Goal: Task Accomplishment & Management: Use online tool/utility

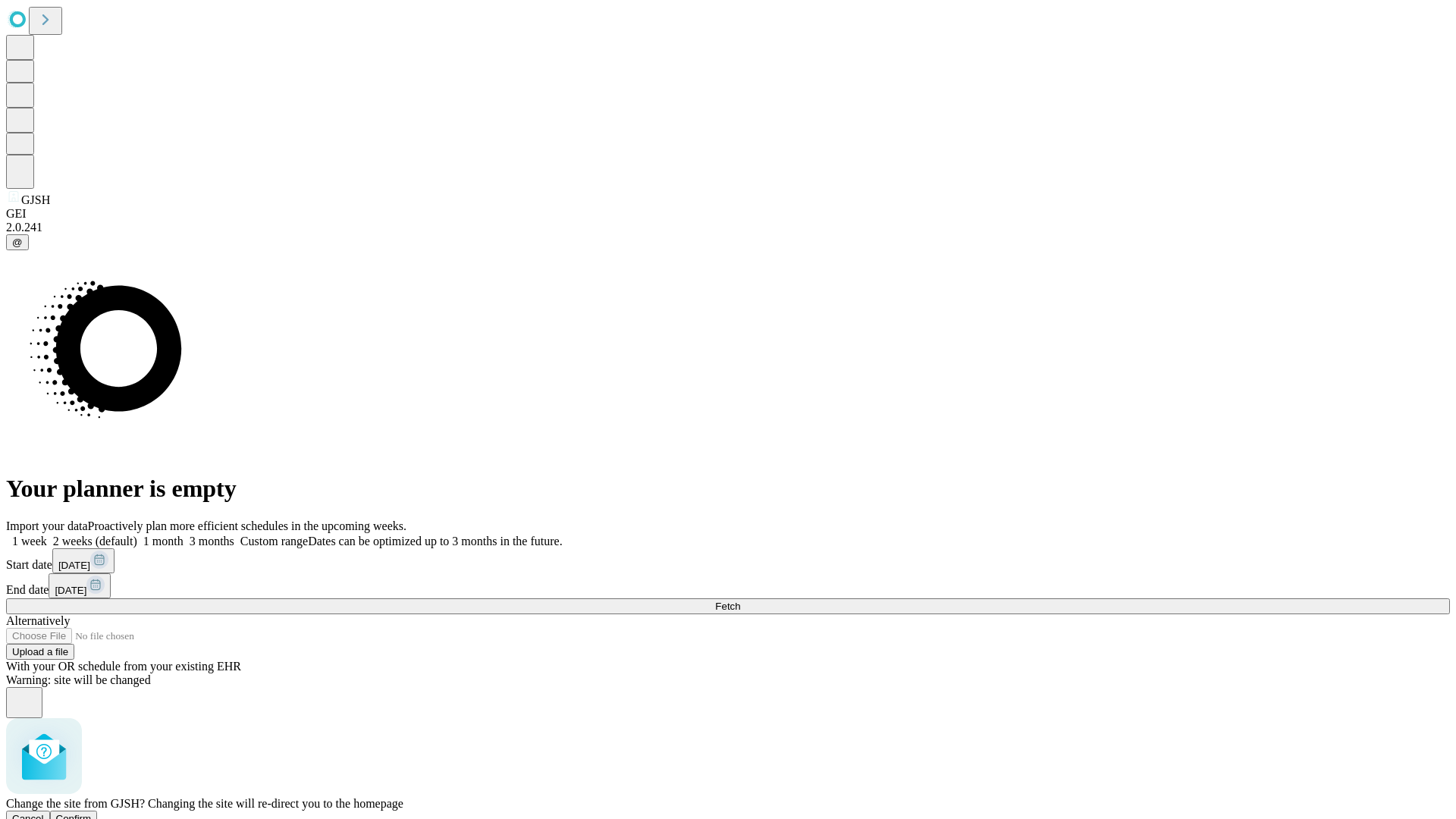
click at [91, 814] on span "Confirm" at bounding box center [73, 819] width 35 height 12
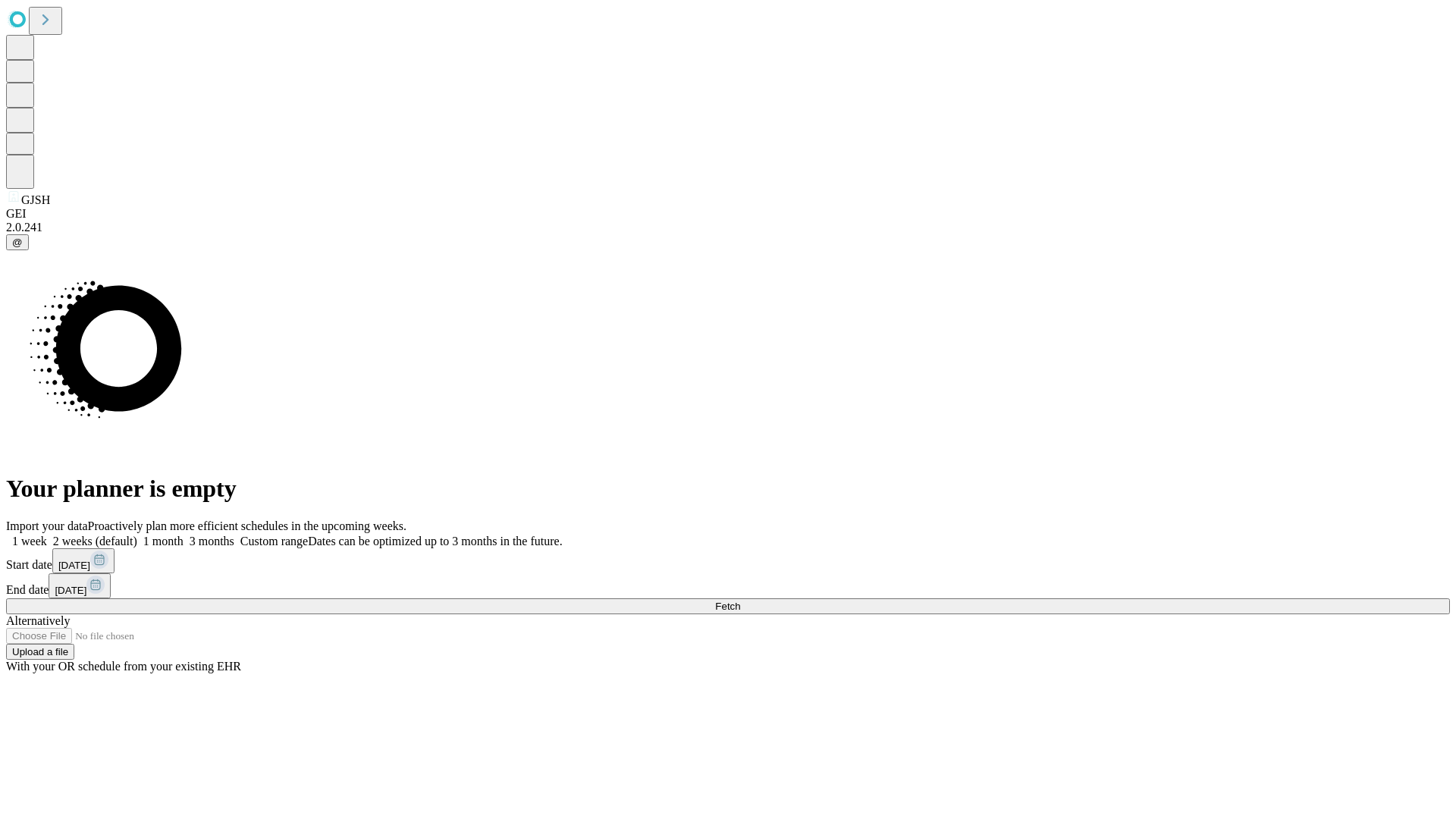
click at [138, 535] on label "2 weeks (default)" at bounding box center [92, 541] width 90 height 13
click at [740, 601] on span "Fetch" at bounding box center [728, 606] width 25 height 12
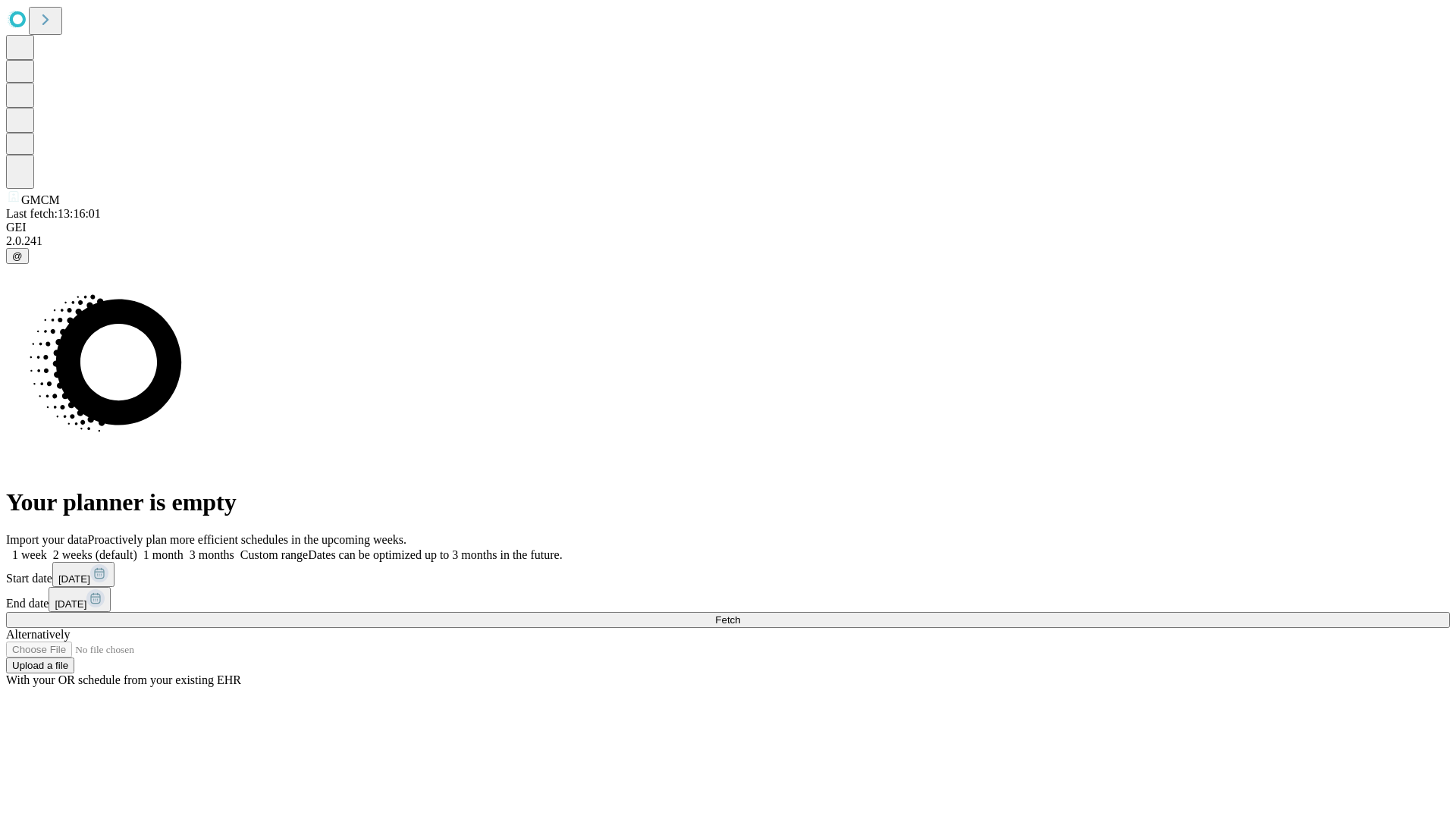
click at [138, 548] on label "2 weeks (default)" at bounding box center [92, 555] width 90 height 13
click at [740, 614] on span "Fetch" at bounding box center [728, 620] width 25 height 12
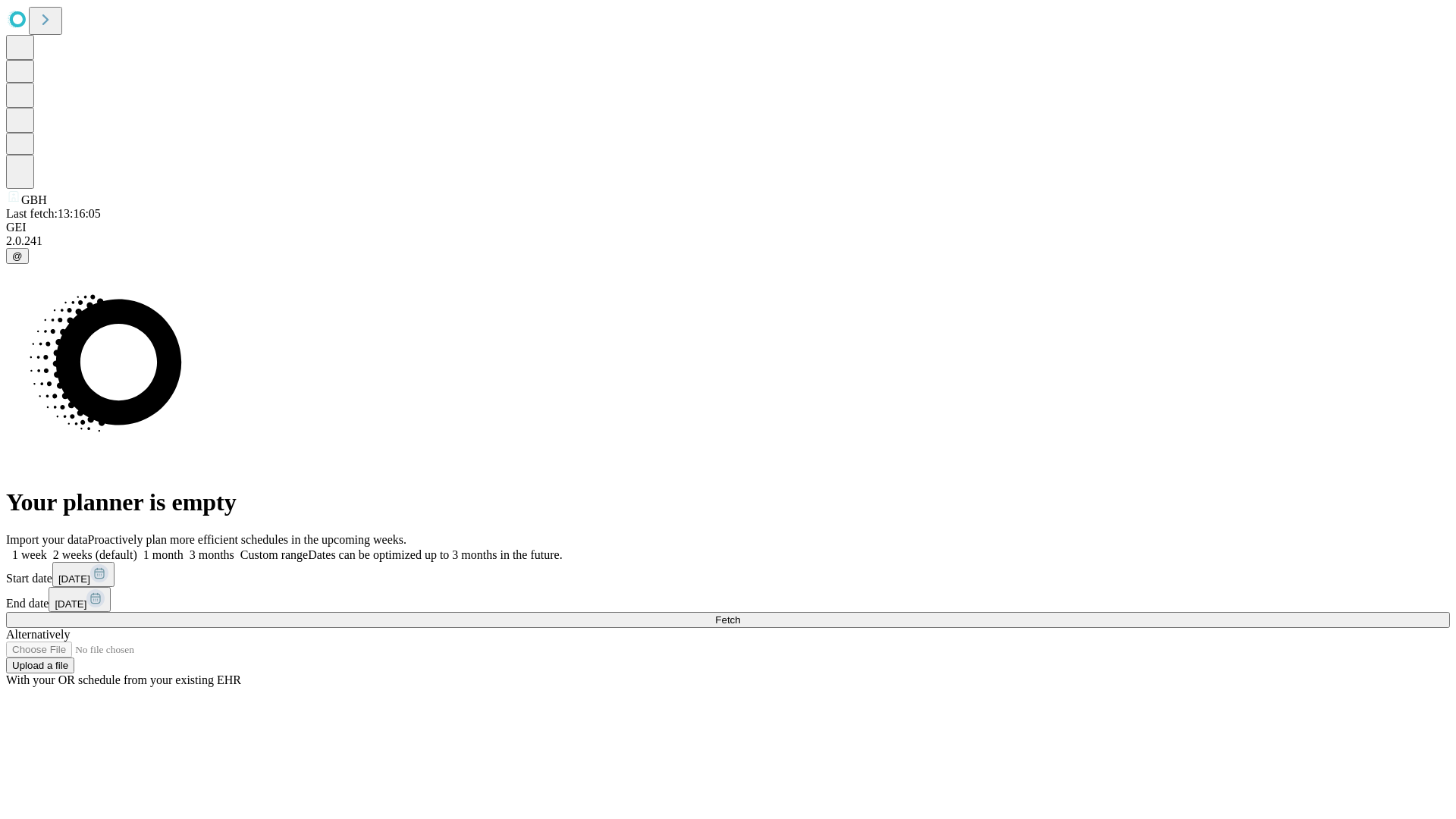
click at [138, 548] on label "2 weeks (default)" at bounding box center [92, 555] width 90 height 13
click at [740, 614] on span "Fetch" at bounding box center [728, 620] width 25 height 12
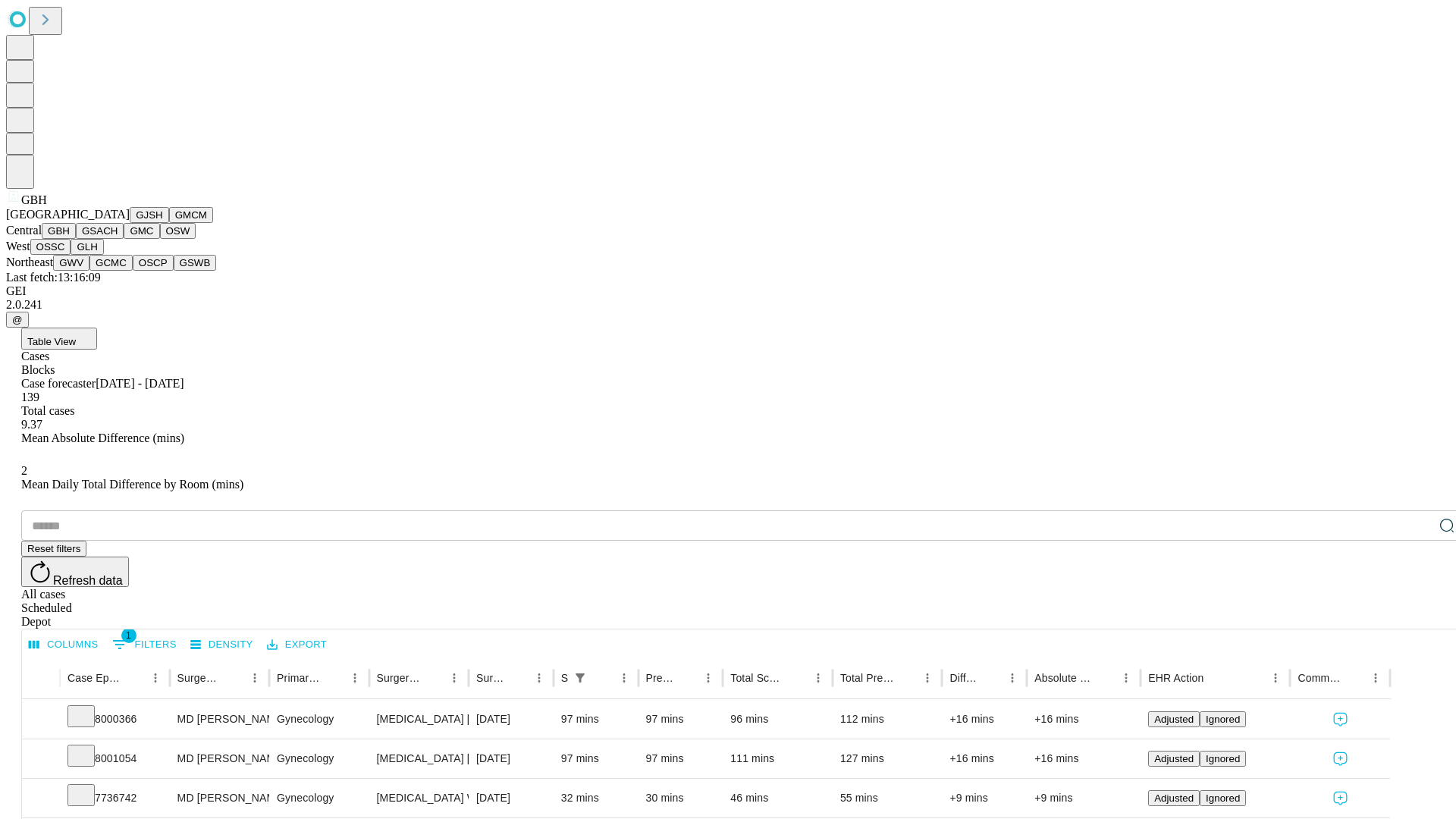
click at [118, 239] on button "GSACH" at bounding box center [100, 231] width 48 height 16
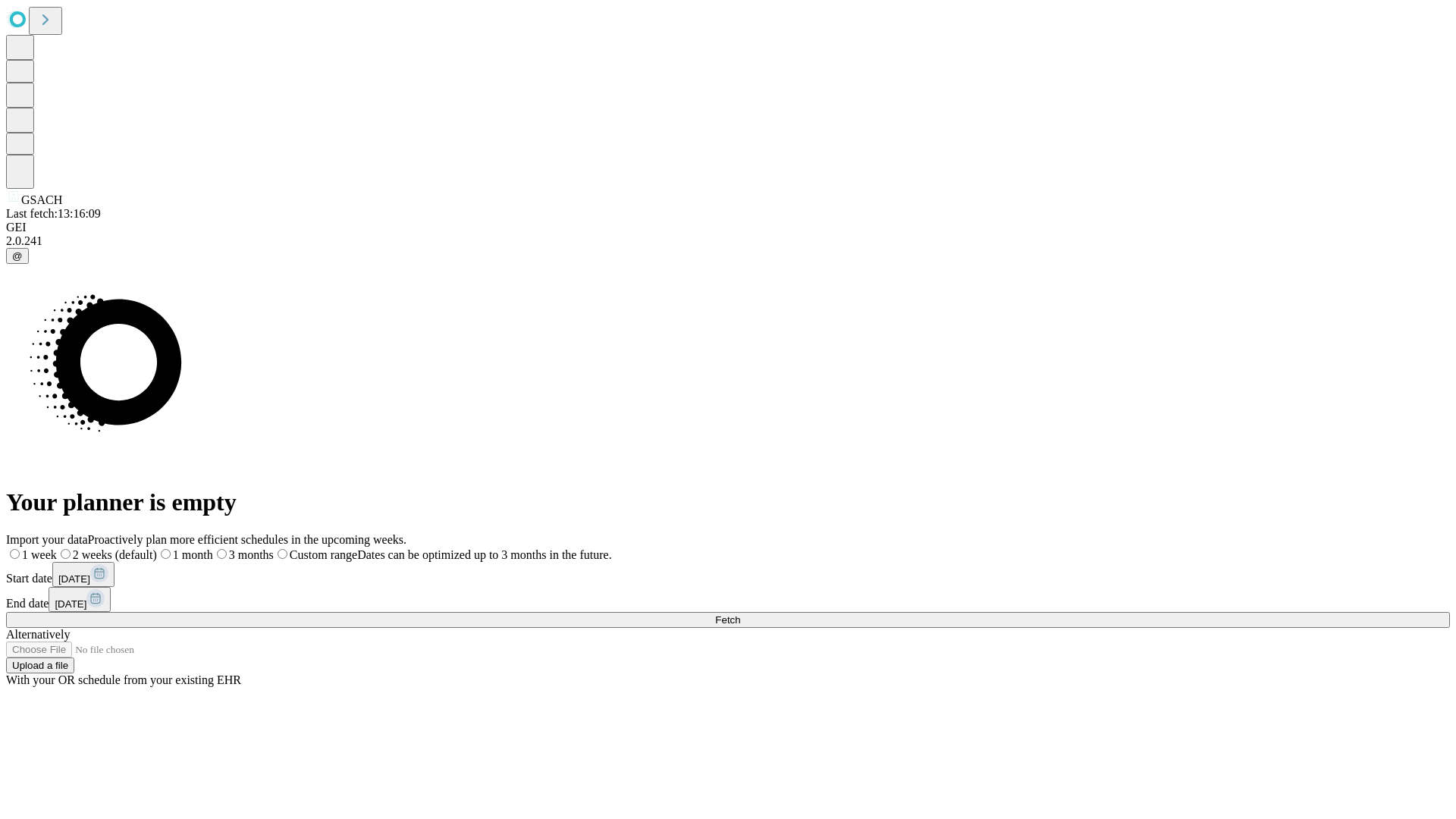
click at [157, 548] on label "2 weeks (default)" at bounding box center [107, 555] width 100 height 13
click at [740, 614] on span "Fetch" at bounding box center [728, 620] width 25 height 12
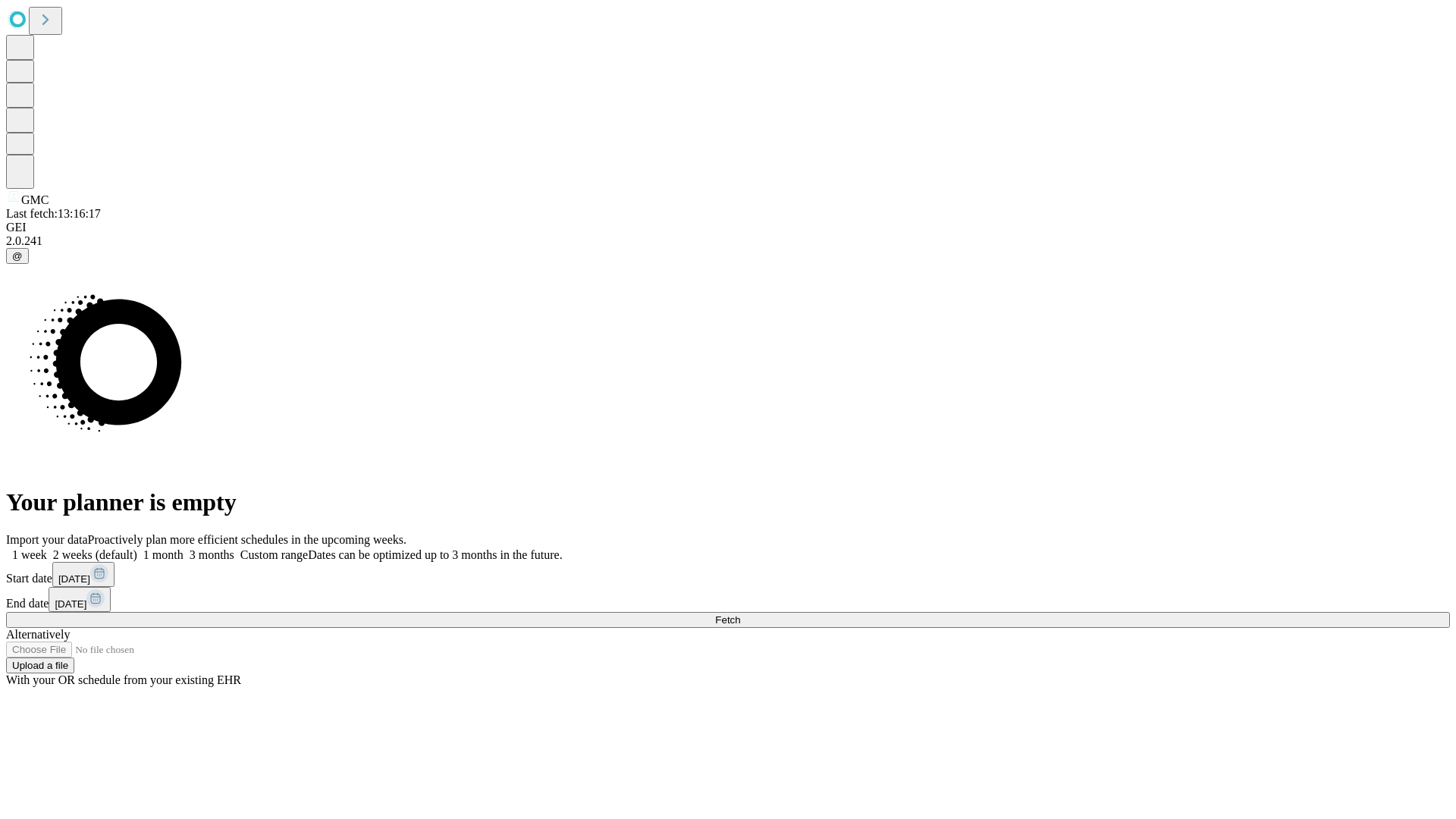
click at [138, 548] on label "2 weeks (default)" at bounding box center [92, 555] width 90 height 13
click at [740, 614] on span "Fetch" at bounding box center [728, 620] width 25 height 12
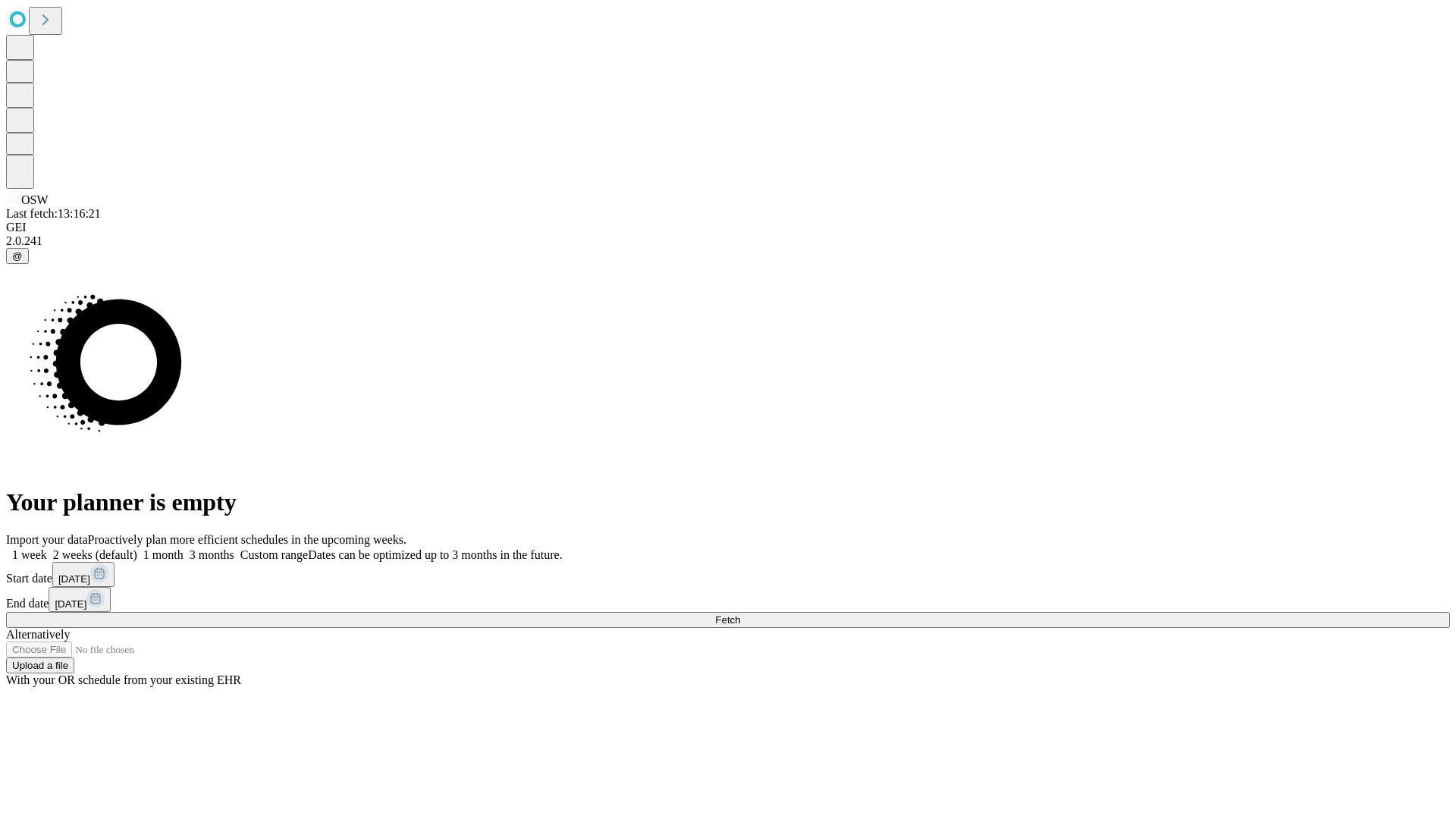
click at [138, 548] on label "2 weeks (default)" at bounding box center [92, 555] width 90 height 13
click at [740, 614] on span "Fetch" at bounding box center [728, 620] width 25 height 12
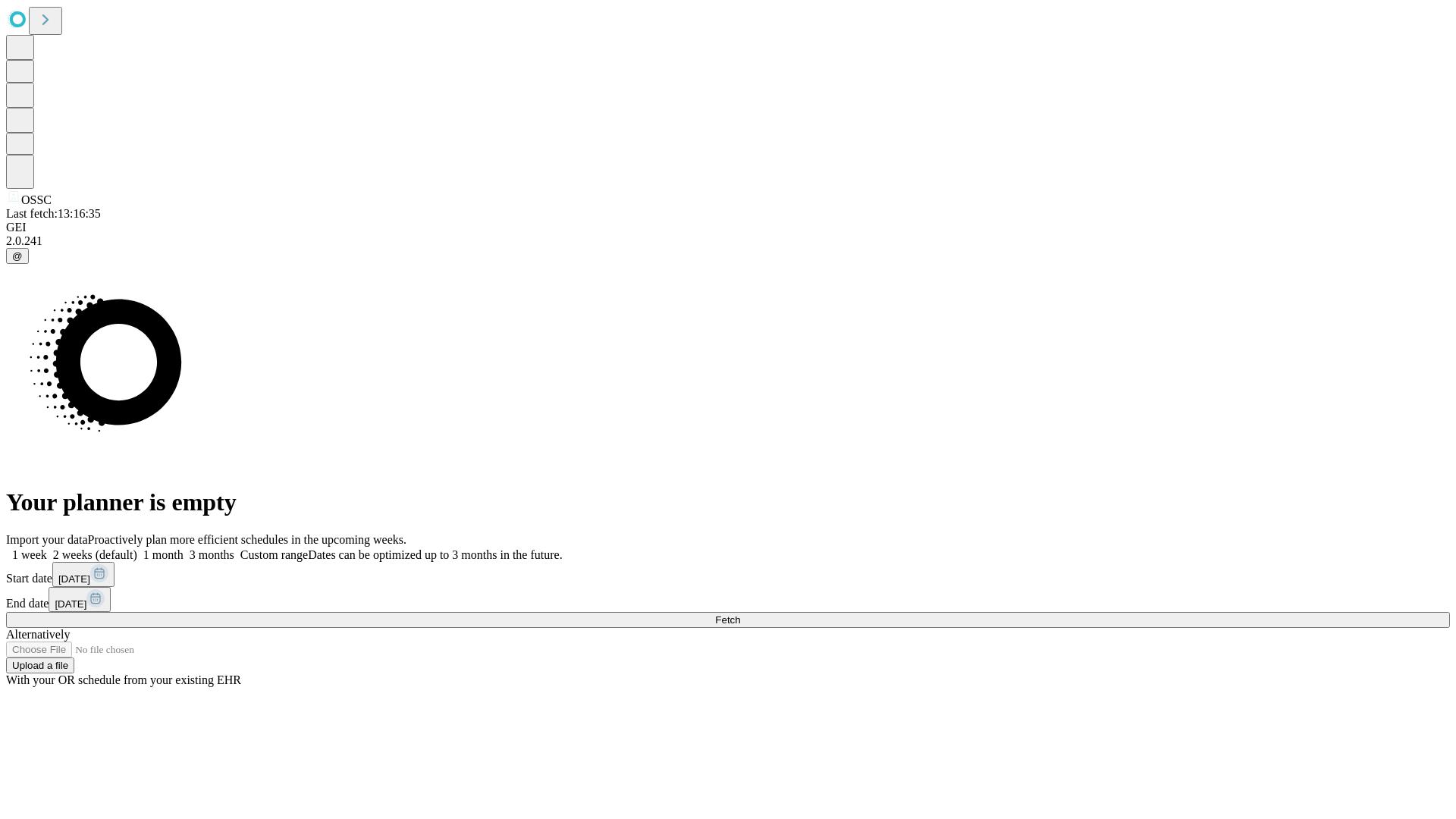
click at [740, 614] on span "Fetch" at bounding box center [728, 620] width 25 height 12
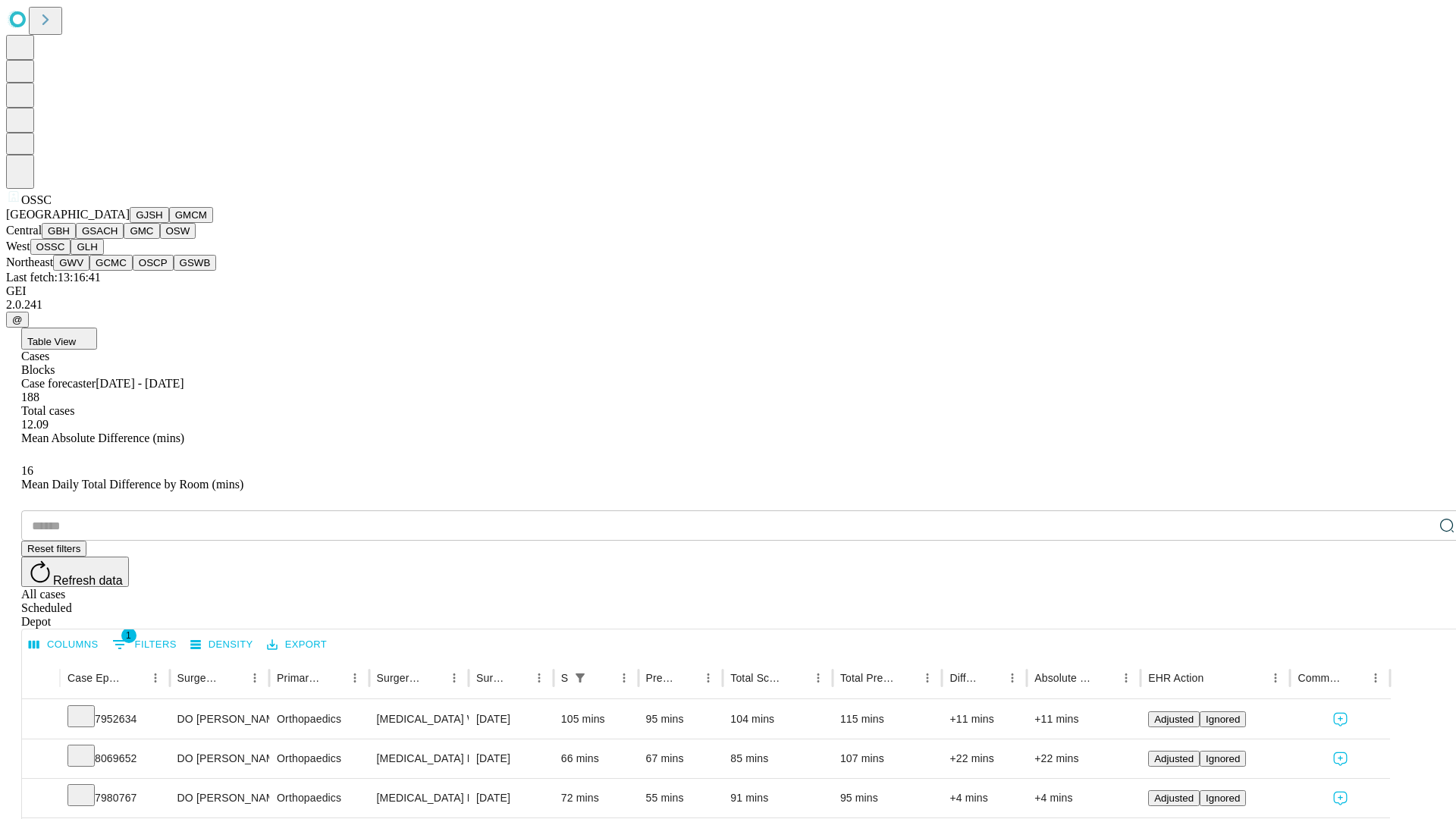
click at [103, 255] on button "GLH" at bounding box center [87, 247] width 33 height 16
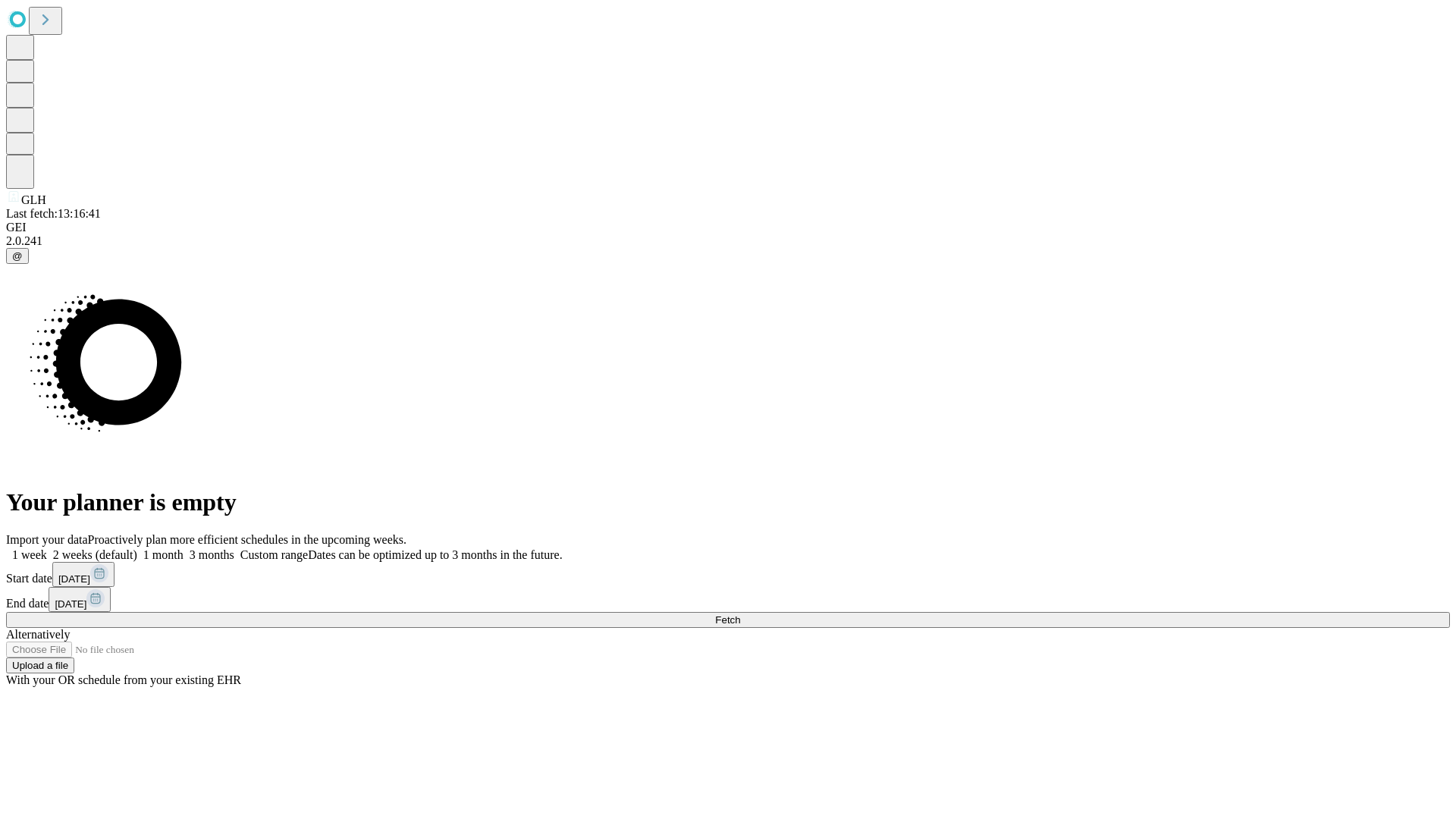
click at [138, 548] on label "2 weeks (default)" at bounding box center [92, 555] width 90 height 13
click at [740, 614] on span "Fetch" at bounding box center [728, 620] width 25 height 12
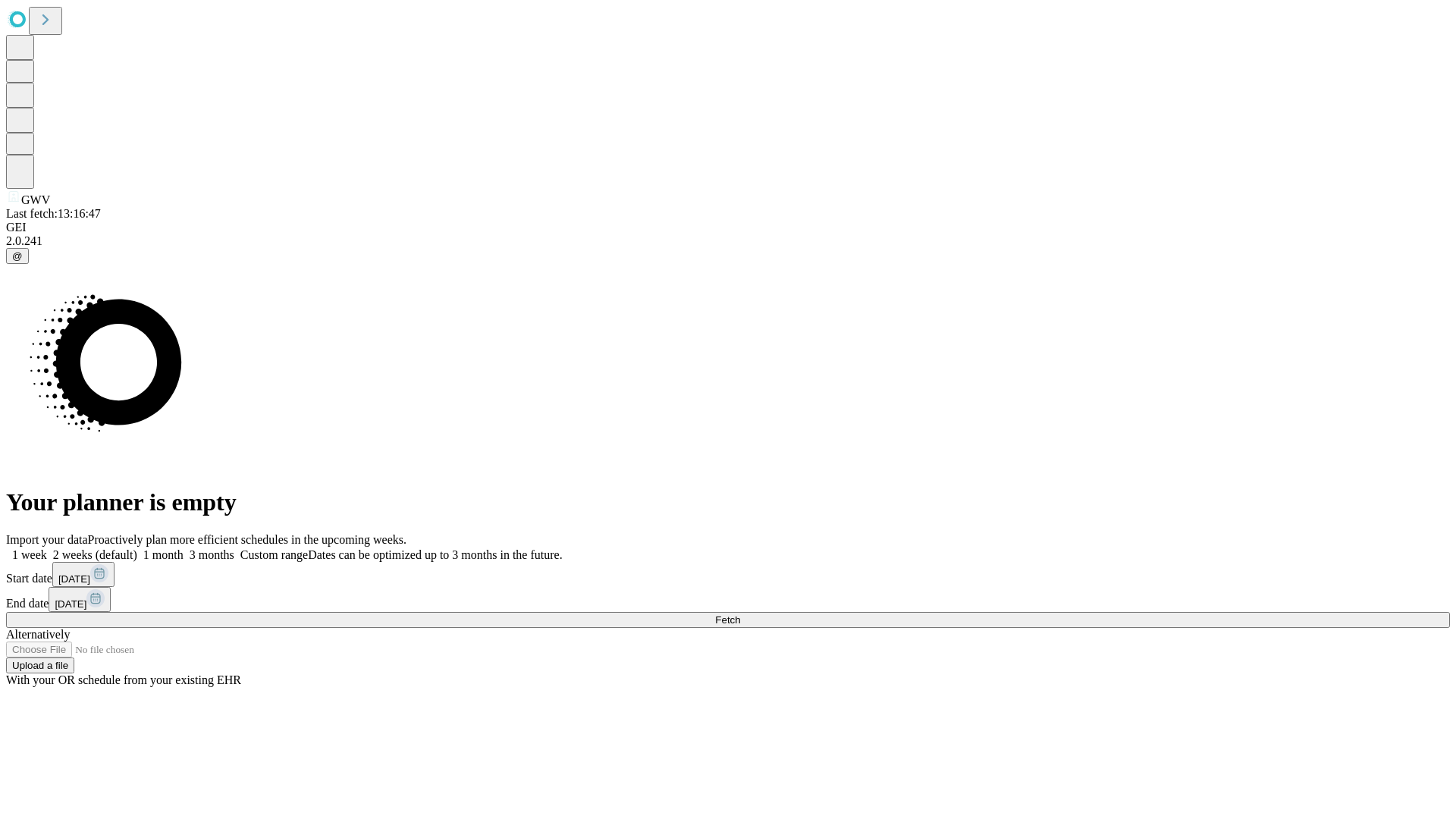
click at [138, 548] on label "2 weeks (default)" at bounding box center [92, 555] width 90 height 13
click at [740, 614] on span "Fetch" at bounding box center [728, 620] width 25 height 12
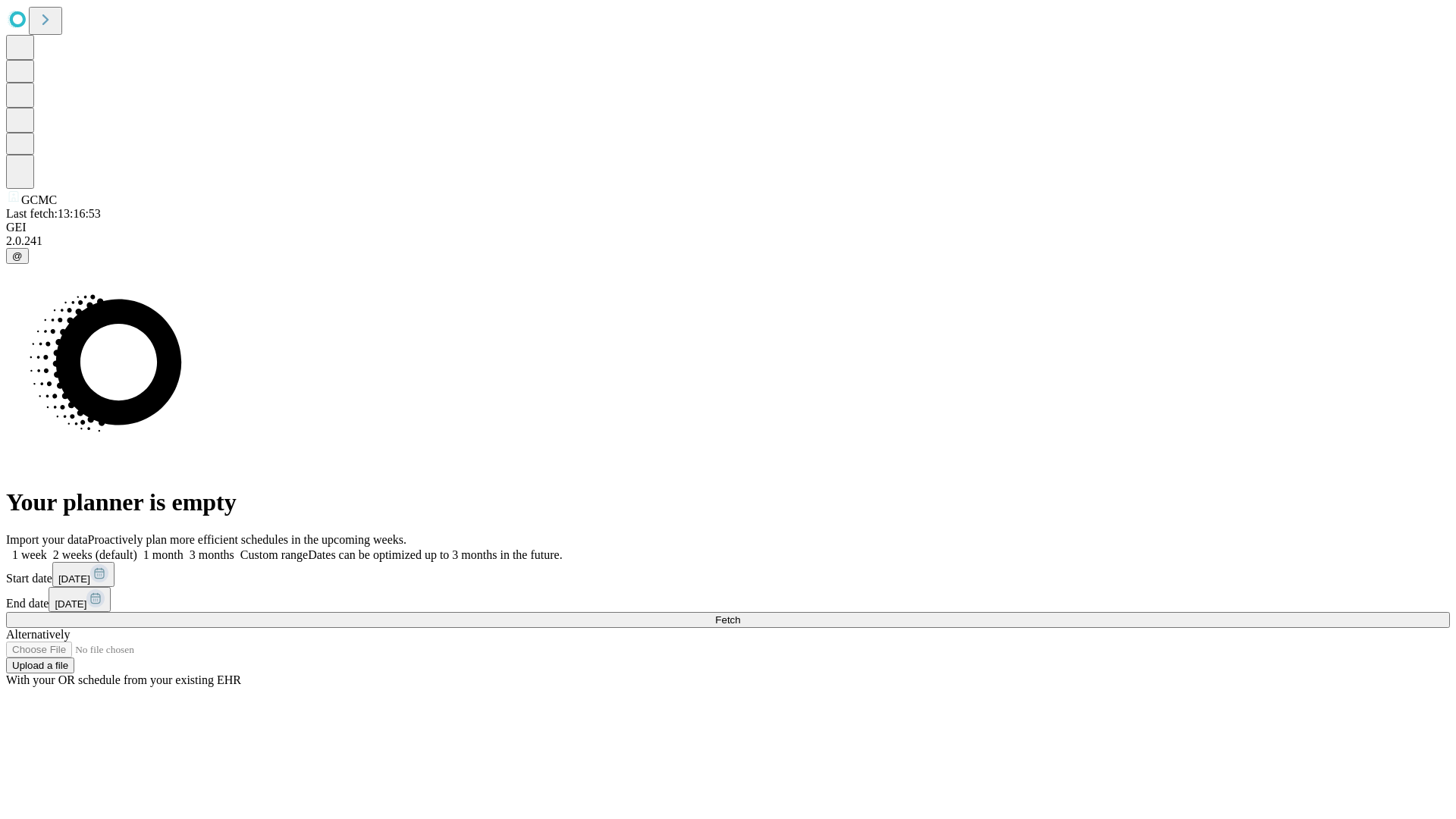
click at [138, 548] on label "2 weeks (default)" at bounding box center [92, 555] width 90 height 13
click at [740, 614] on span "Fetch" at bounding box center [728, 620] width 25 height 12
